Goal: Task Accomplishment & Management: Use online tool/utility

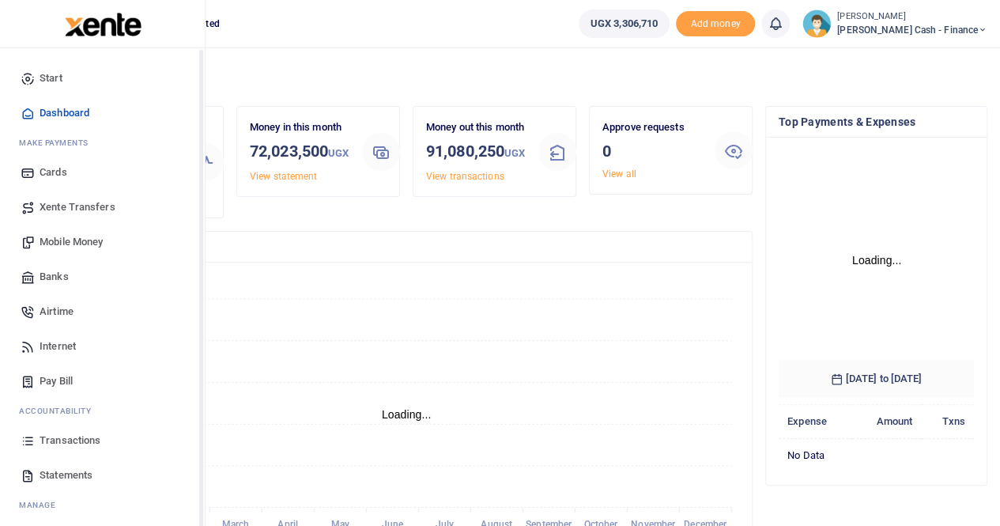
scroll to position [13, 13]
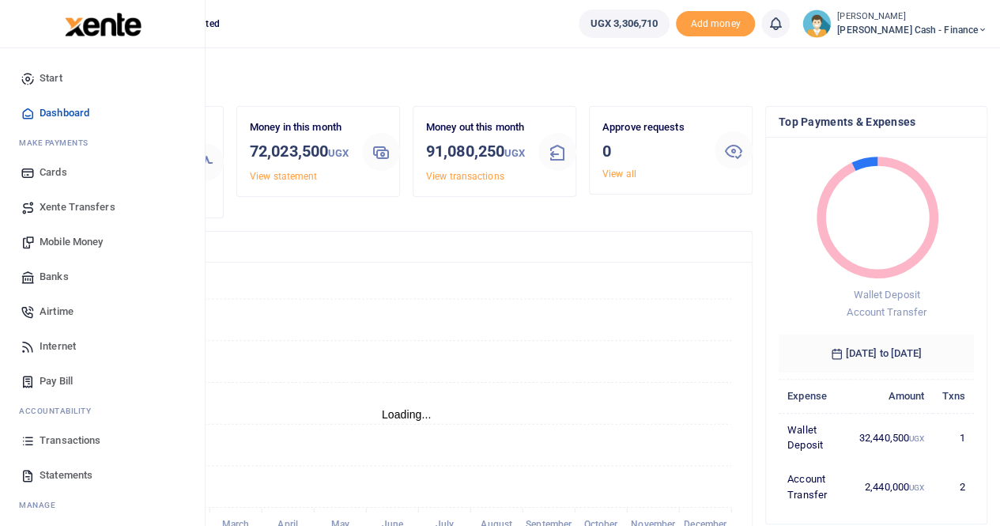
click at [73, 201] on span "Xente Transfers" at bounding box center [78, 207] width 76 height 16
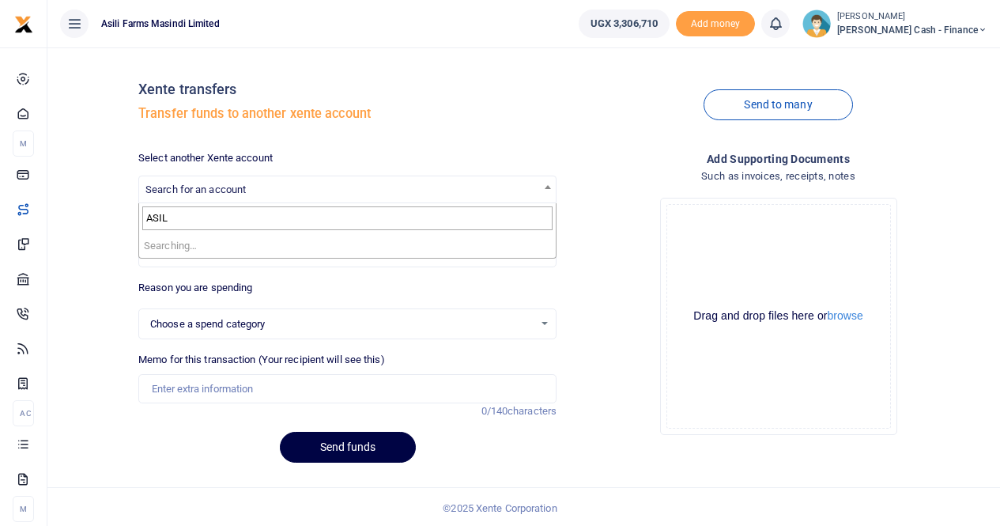
select select
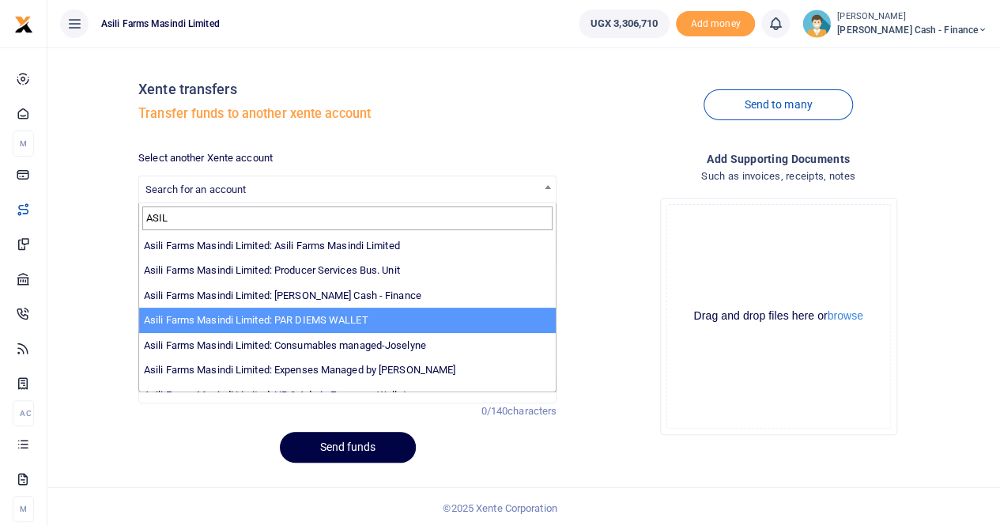
type input "ASIL"
select select "3369"
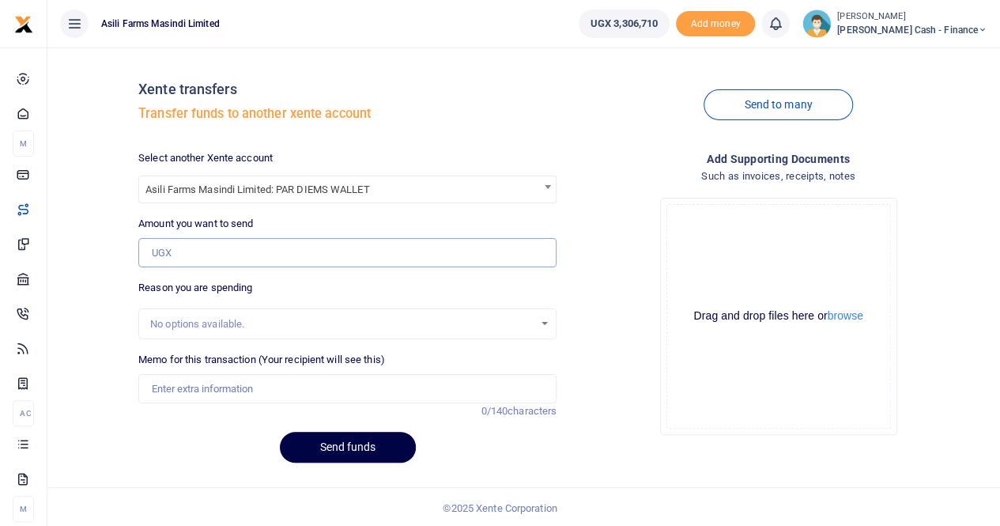
click at [207, 243] on input "Amount you want to send" at bounding box center [347, 253] width 418 height 30
type input "1,000,000"
click at [183, 386] on input "Memo for this transaction (Your recipient will see this)" at bounding box center [347, 389] width 418 height 30
click at [190, 386] on input "Transferto" at bounding box center [347, 389] width 418 height 30
click at [221, 387] on input "Transfer to" at bounding box center [347, 389] width 418 height 30
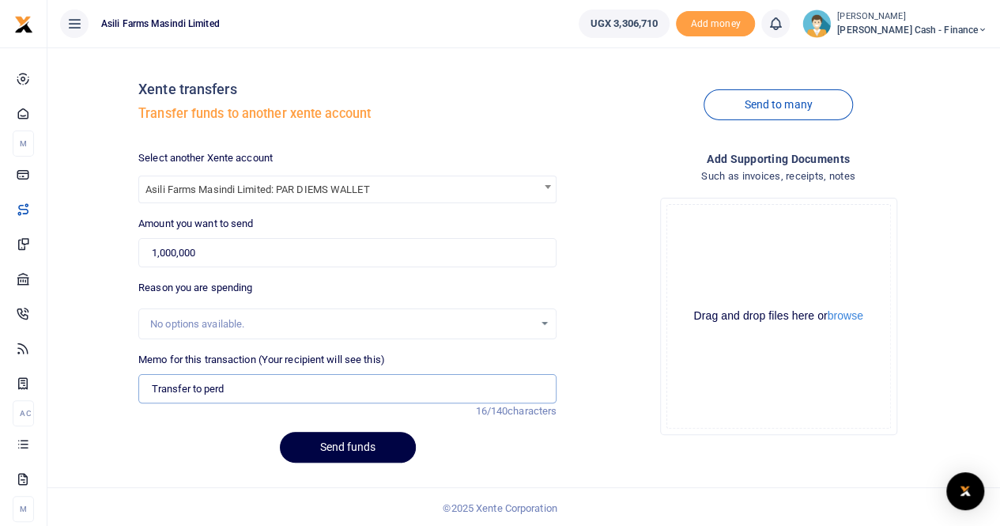
type input "transfer to perduim wallet from Finance wallet"
click at [346, 444] on button "Send funds" at bounding box center [348, 447] width 136 height 31
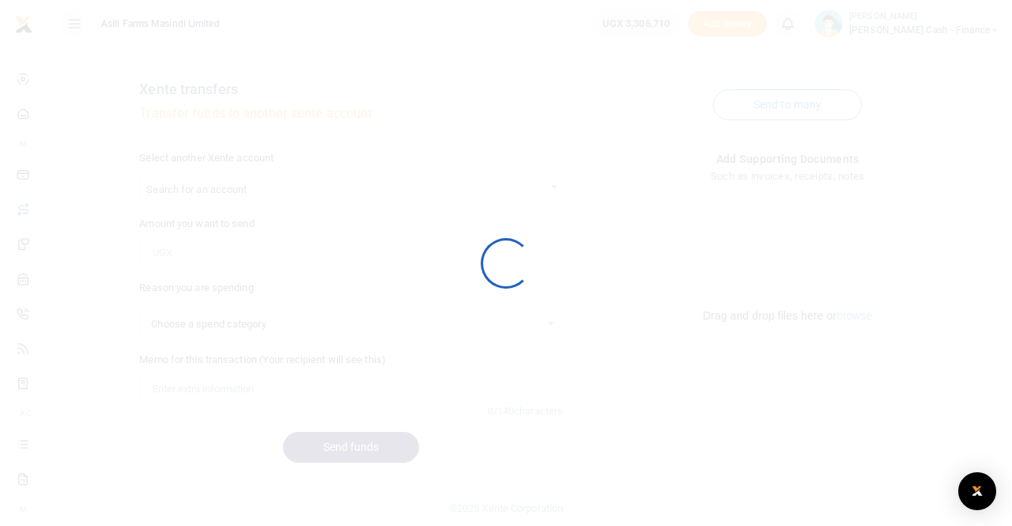
select select
